Goal: Navigation & Orientation: Find specific page/section

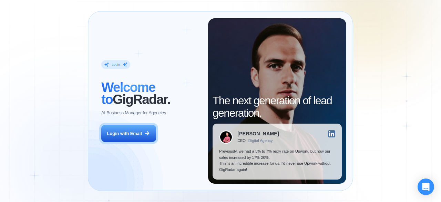
click at [133, 142] on button "Login with Email" at bounding box center [128, 133] width 54 height 17
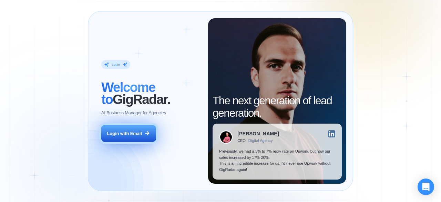
click at [125, 137] on button "Login with Email" at bounding box center [128, 133] width 54 height 17
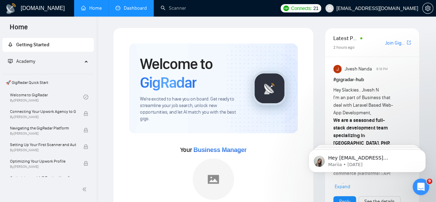
click at [128, 10] on link "Dashboard" at bounding box center [130, 8] width 31 height 6
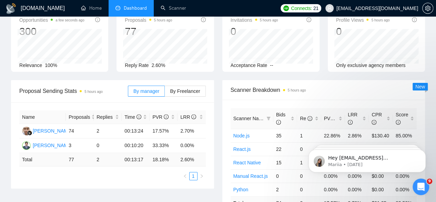
scroll to position [173, 0]
